Goal: Information Seeking & Learning: Learn about a topic

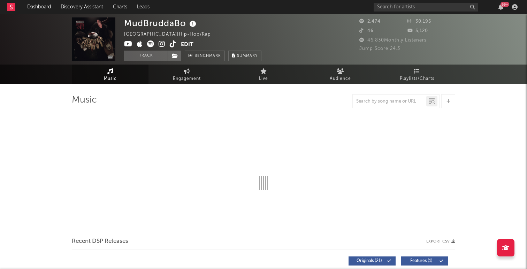
select select "6m"
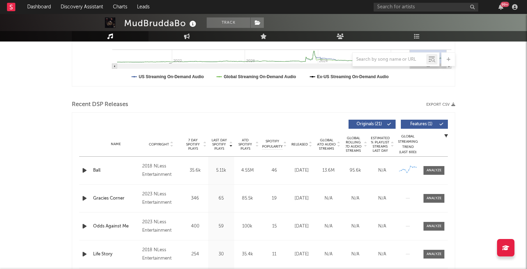
scroll to position [195, 0]
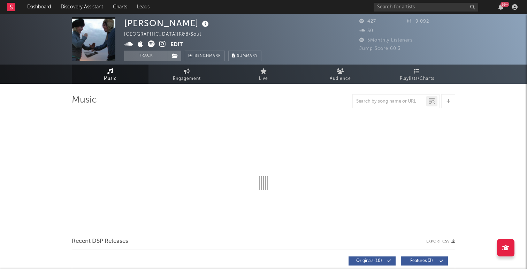
select select "6m"
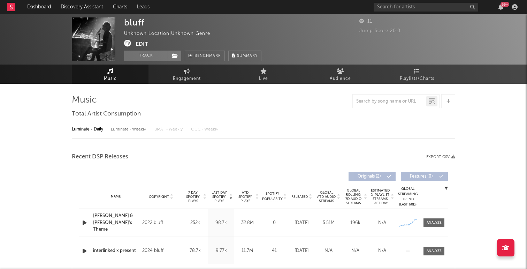
select select "6m"
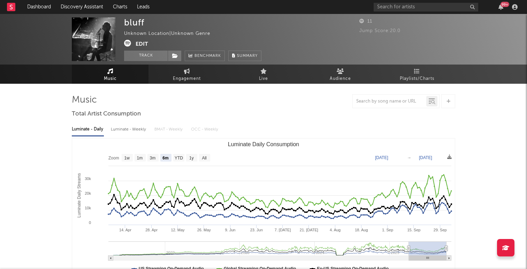
click at [59, 92] on div "bluff Unknown Location | Unknown Genre Edit Track Benchmark Summary 11 Jump Sco…" at bounding box center [263, 234] width 527 height 441
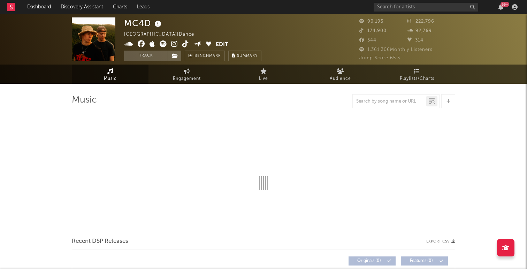
select select "6m"
